Goal: Navigation & Orientation: Find specific page/section

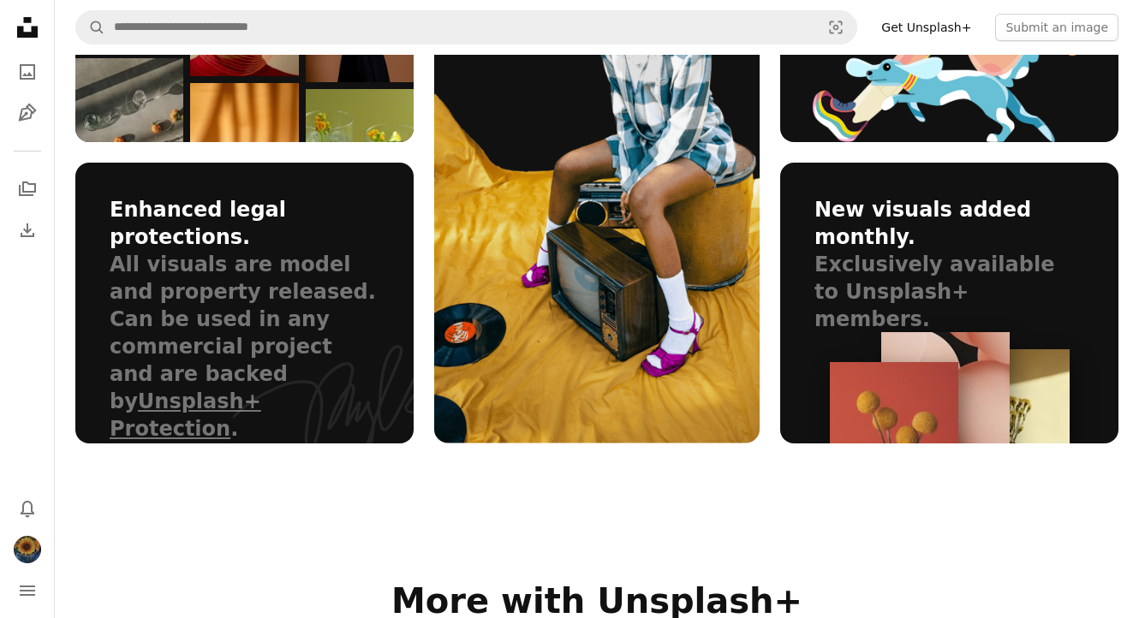
scroll to position [1328, 0]
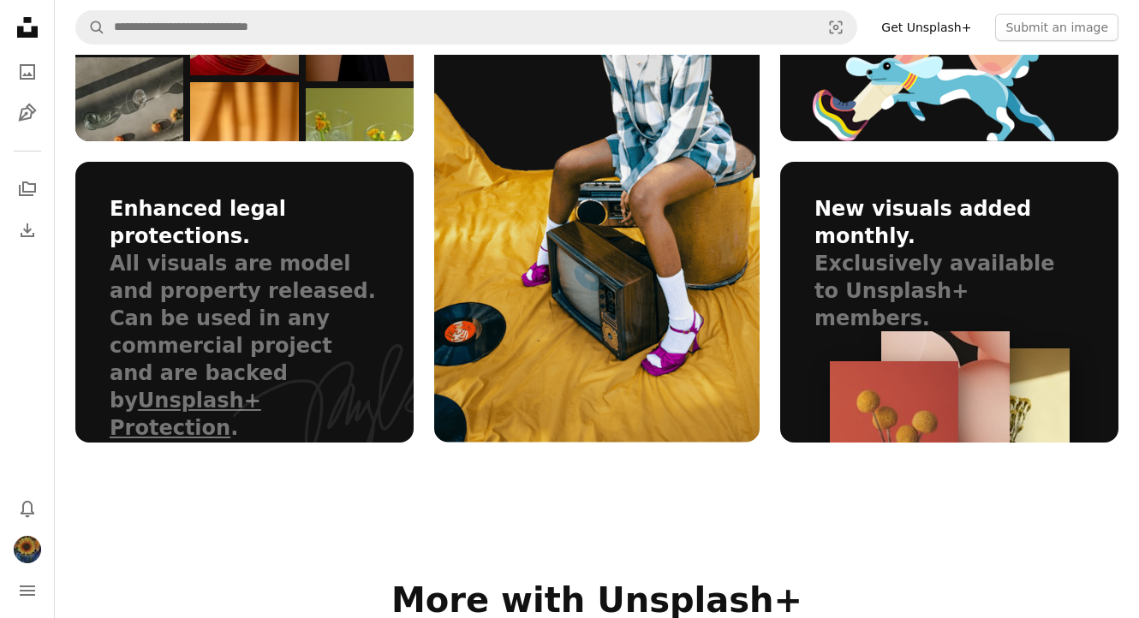
click at [952, 416] on img at bounding box center [894, 457] width 128 height 193
click at [23, 191] on icon "Collections" at bounding box center [27, 189] width 17 height 15
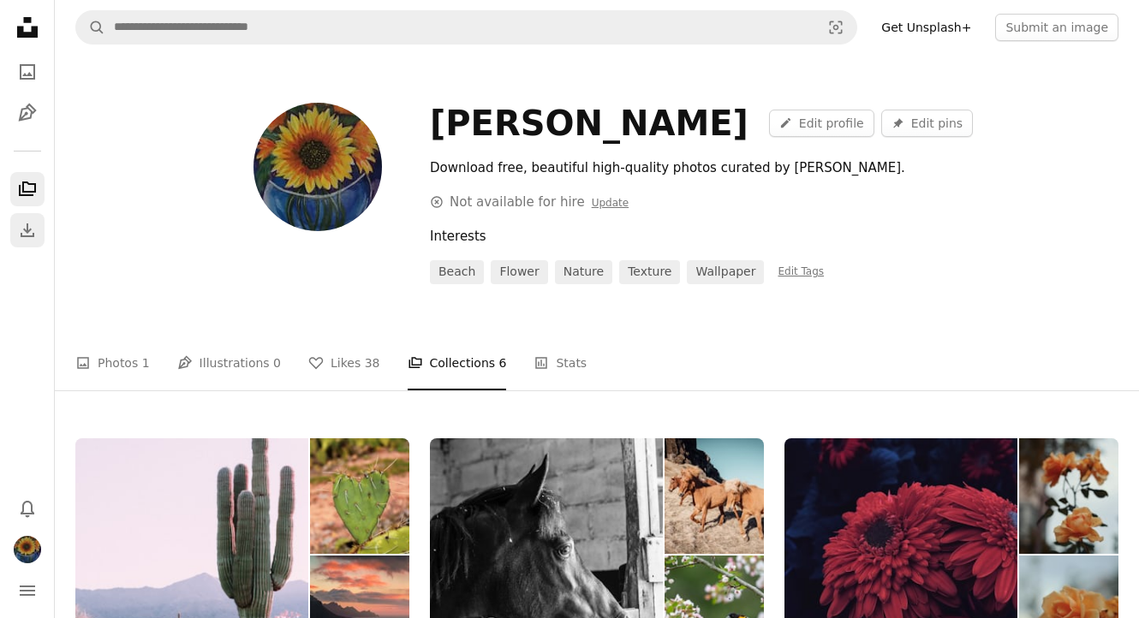
click at [27, 231] on icon "Download History" at bounding box center [28, 231] width 14 height 14
